Goal: Task Accomplishment & Management: Use online tool/utility

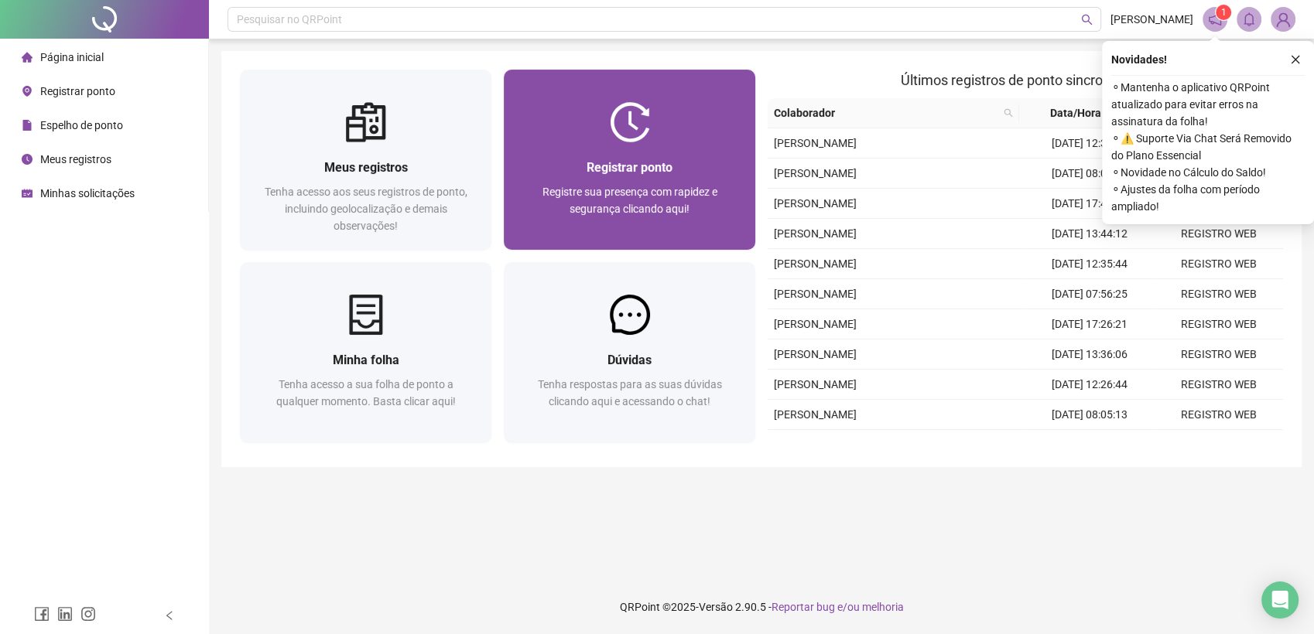
click at [622, 130] on img at bounding box center [630, 122] width 40 height 40
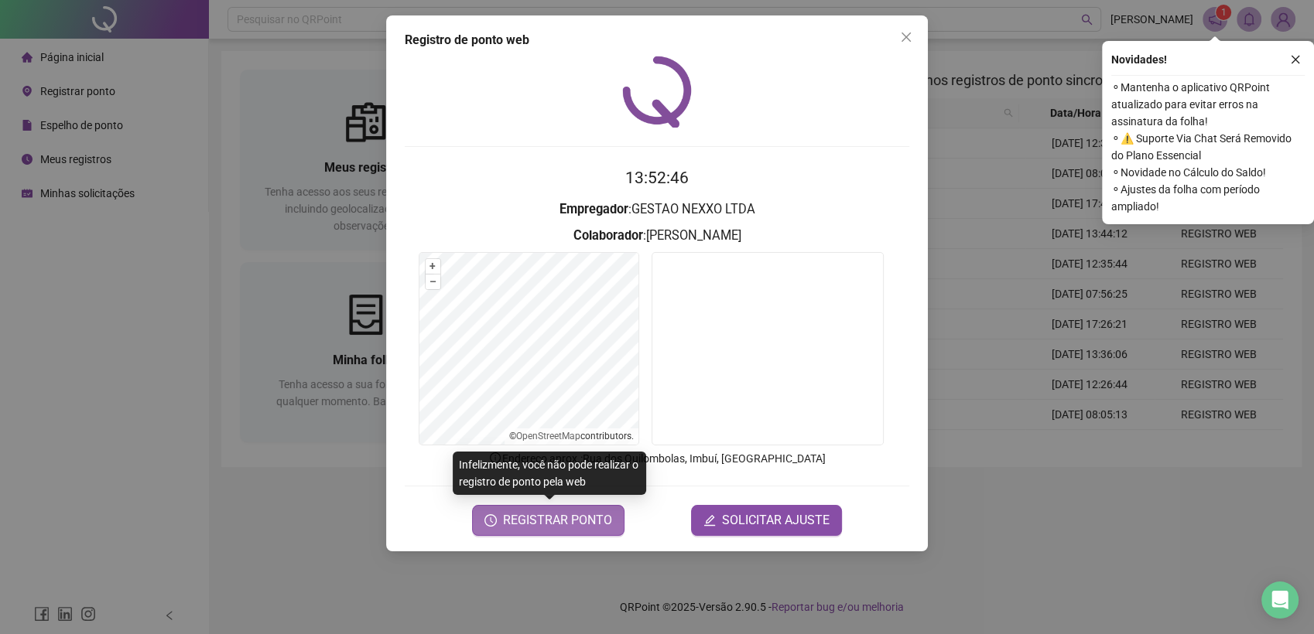
click at [559, 529] on span "REGISTRAR PONTO" at bounding box center [557, 520] width 109 height 19
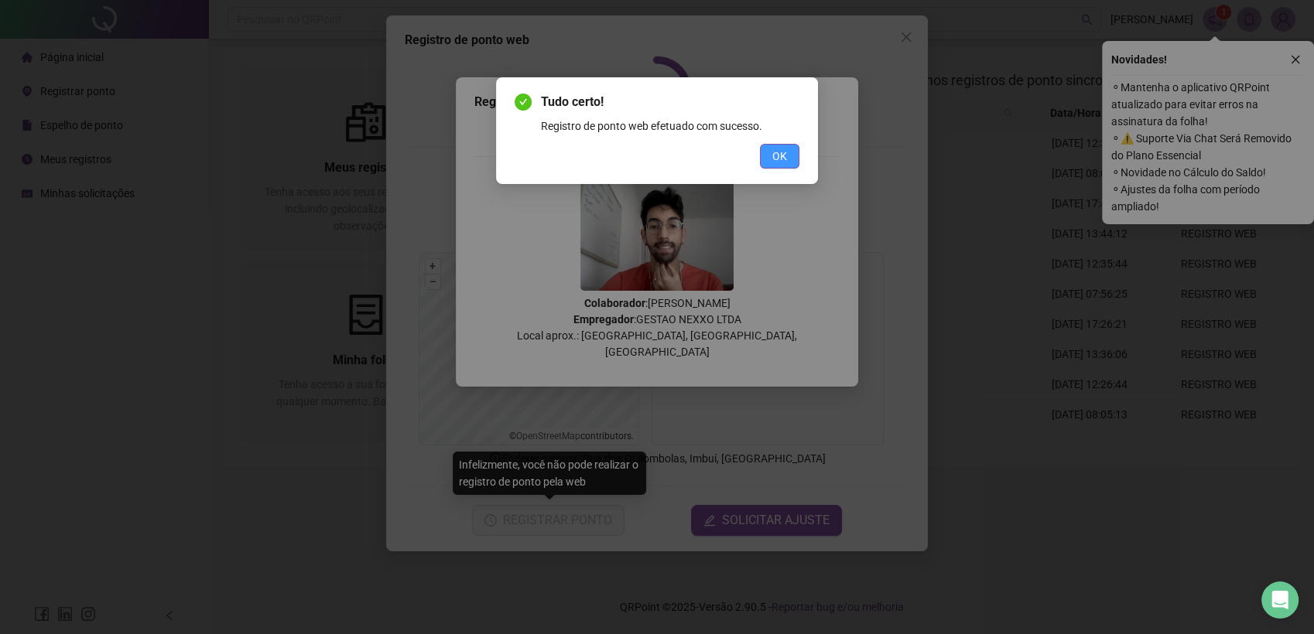
click at [785, 151] on span "OK" at bounding box center [779, 156] width 15 height 17
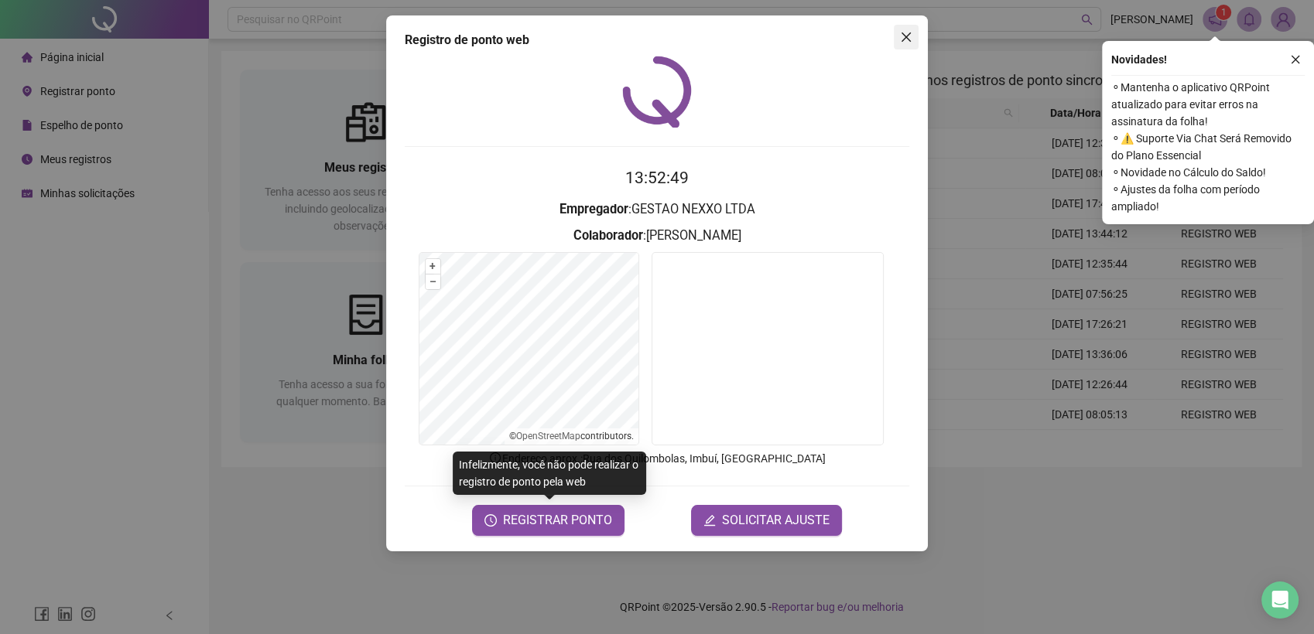
click at [903, 38] on icon "close" at bounding box center [906, 37] width 12 height 12
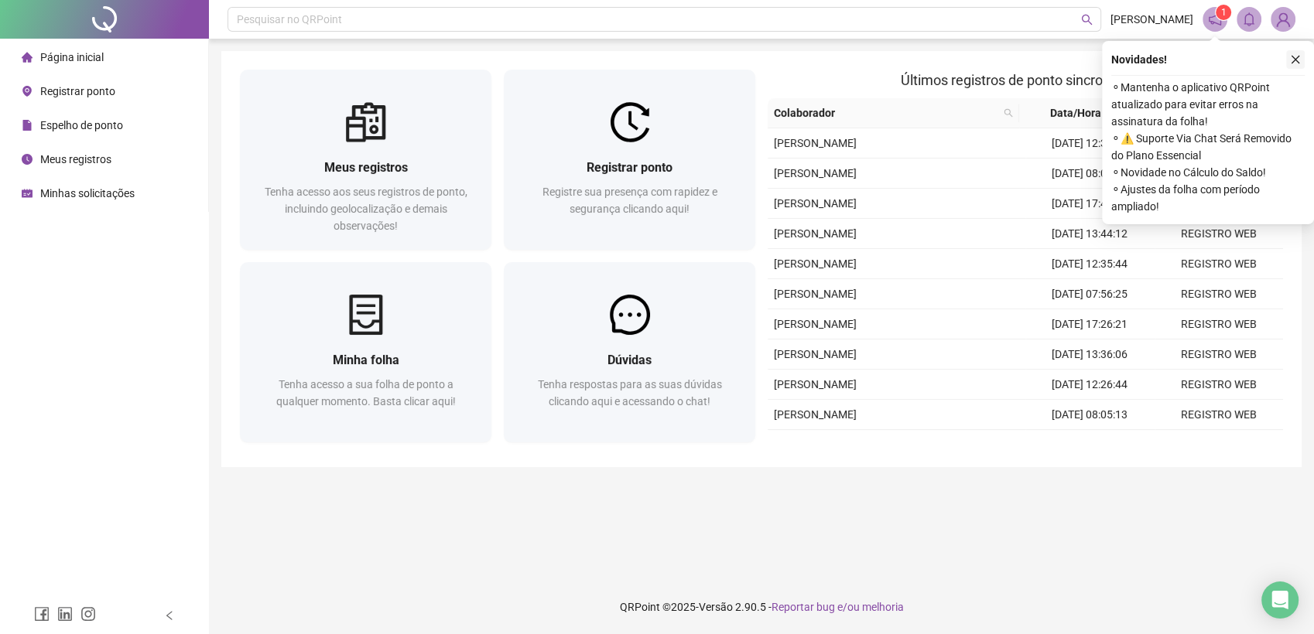
click at [1290, 61] on icon "close" at bounding box center [1295, 59] width 11 height 11
